Goal: Task Accomplishment & Management: Use online tool/utility

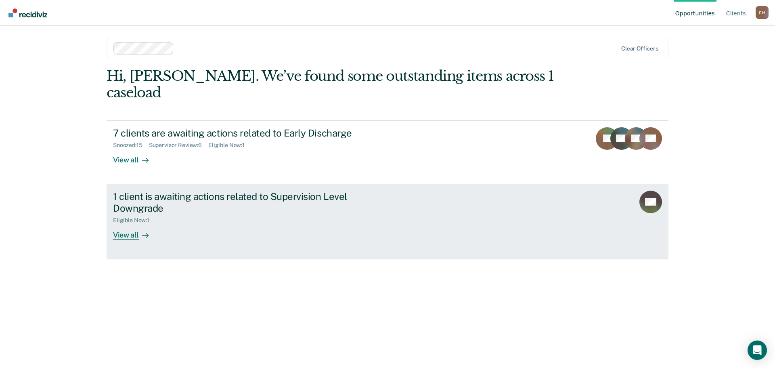
click at [359, 190] on div "1 client is awaiting actions related to Supervision Level Downgrade" at bounding box center [254, 201] width 283 height 23
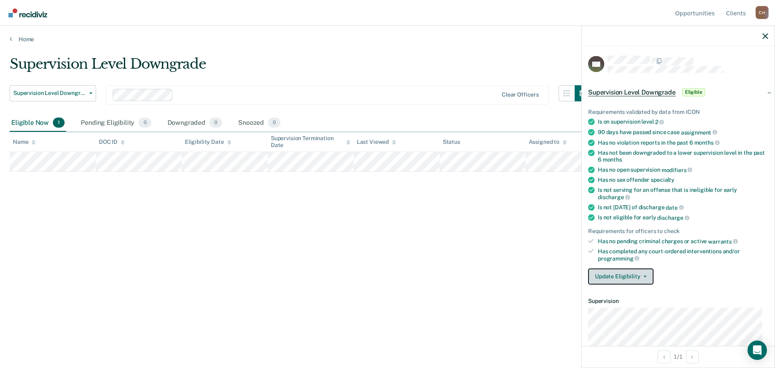
click at [647, 275] on button "Update Eligibility" at bounding box center [620, 276] width 65 height 16
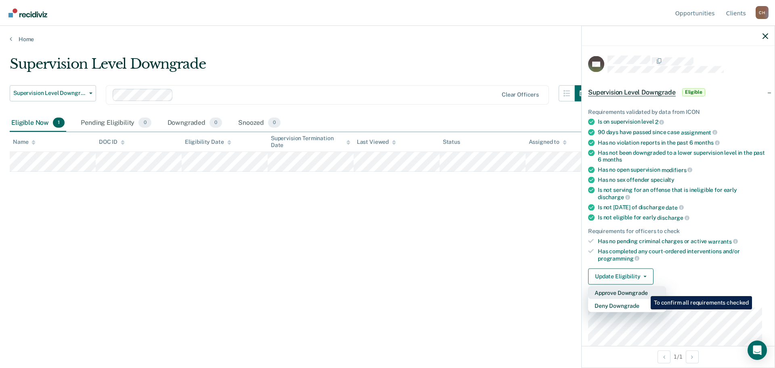
click at [645, 290] on button "Approve Downgrade" at bounding box center [627, 292] width 78 height 13
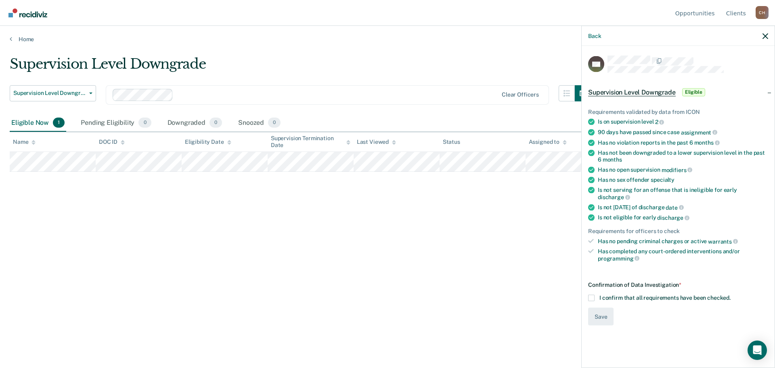
click at [590, 294] on span at bounding box center [591, 297] width 6 height 6
click at [730, 294] on input "I confirm that all requirements have been checked." at bounding box center [730, 294] width 0 height 0
drag, startPoint x: 601, startPoint y: 307, endPoint x: 600, endPoint y: 332, distance: 25.5
click at [600, 332] on div "KH Supervision Level Downgrade Eligible Requirements validated by data from ICO…" at bounding box center [678, 206] width 193 height 320
click at [592, 294] on span at bounding box center [591, 297] width 6 height 6
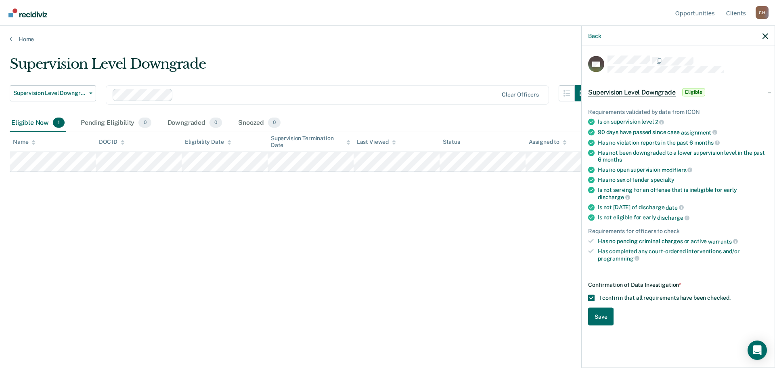
click at [730, 294] on input "I confirm that all requirements have been checked." at bounding box center [730, 294] width 0 height 0
click at [589, 294] on span at bounding box center [591, 297] width 6 height 6
click at [730, 294] on input "I confirm that all requirements have been checked." at bounding box center [730, 294] width 0 height 0
click at [601, 310] on button "Save" at bounding box center [600, 316] width 25 height 18
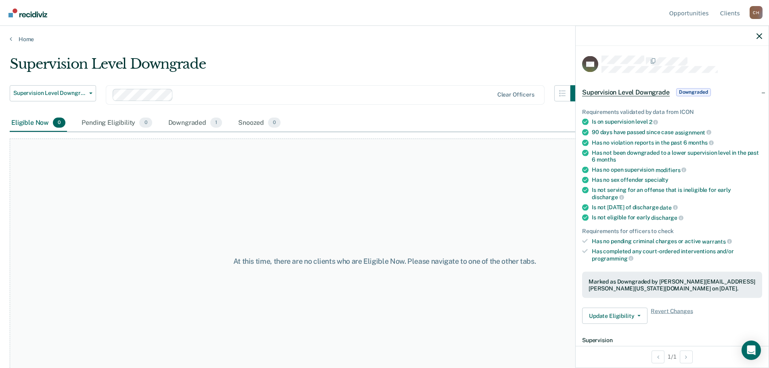
click at [195, 122] on div "Downgraded 1" at bounding box center [195, 123] width 57 height 18
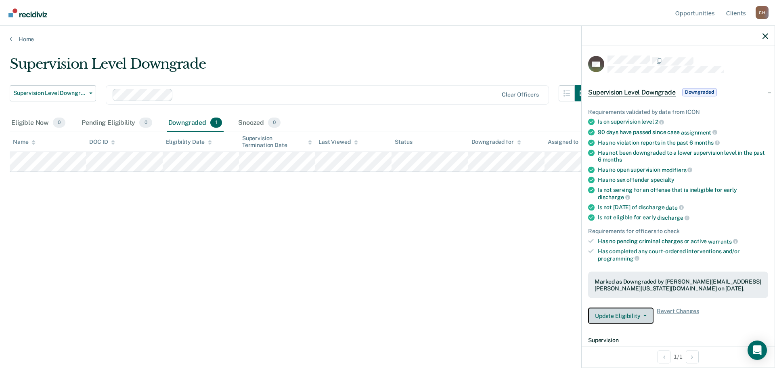
click at [647, 317] on button "Update Eligibility" at bounding box center [620, 316] width 65 height 16
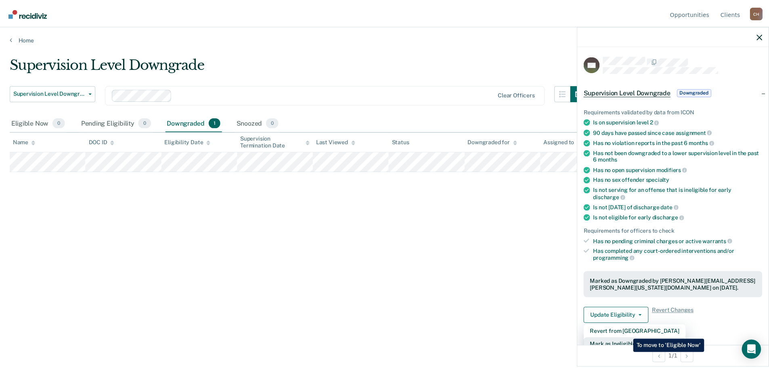
scroll to position [5, 0]
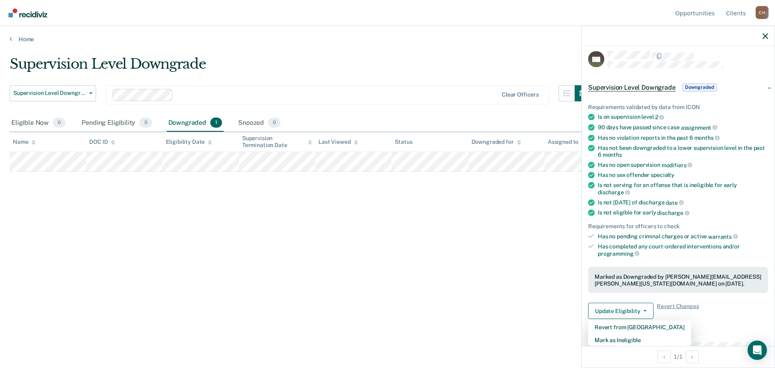
click at [681, 303] on span "Revert Changes" at bounding box center [678, 311] width 42 height 16
